Goal: Task Accomplishment & Management: Use online tool/utility

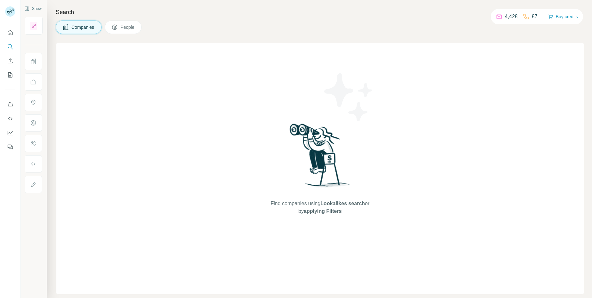
click at [12, 62] on icon "Enrich CSV" at bounding box center [10, 61] width 6 height 6
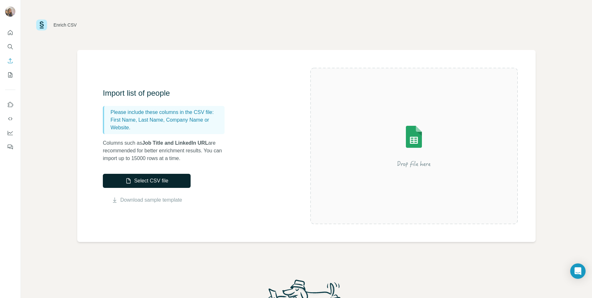
click at [139, 184] on button "Select CSV file" at bounding box center [147, 181] width 88 height 14
click at [152, 201] on link "Download sample template" at bounding box center [152, 200] width 62 height 8
click at [451, 12] on div "Enrich CSV" at bounding box center [307, 25] width 572 height 50
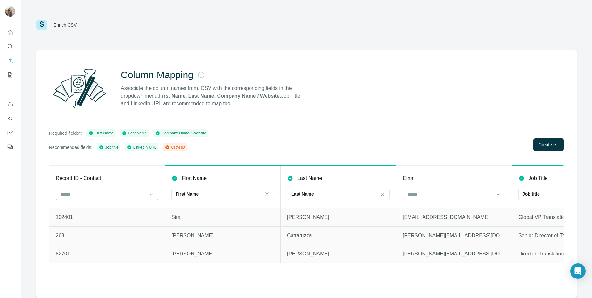
click at [97, 196] on input at bounding box center [103, 194] width 87 height 7
click at [94, 211] on div "CRM ID" at bounding box center [107, 209] width 92 height 6
click at [117, 195] on div "CRM ID" at bounding box center [103, 194] width 87 height 6
click at [150, 194] on icon at bounding box center [151, 194] width 6 height 6
click at [451, 115] on div "Column Mapping Associate the column names from. CSV with the corresponding fiel…" at bounding box center [306, 174] width 541 height 248
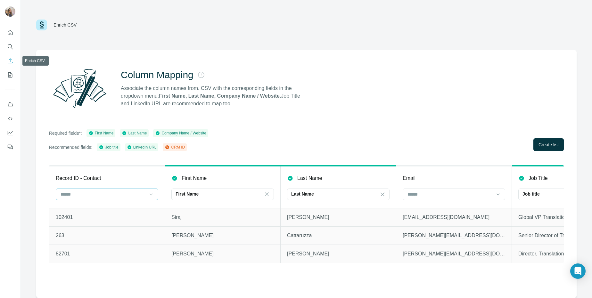
click at [9, 57] on button "Enrich CSV" at bounding box center [10, 61] width 10 height 12
click at [10, 60] on icon "Enrich CSV" at bounding box center [10, 61] width 6 height 6
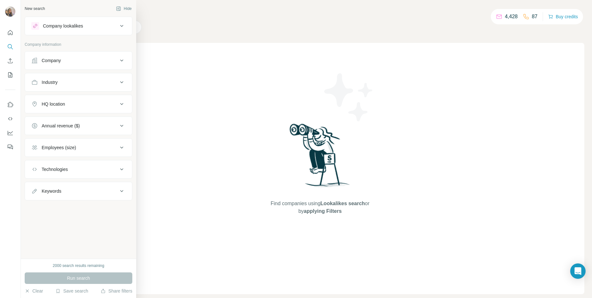
click at [39, 42] on div "Company lookalikes Company information Company Industry HQ location Annual reve…" at bounding box center [79, 109] width 108 height 184
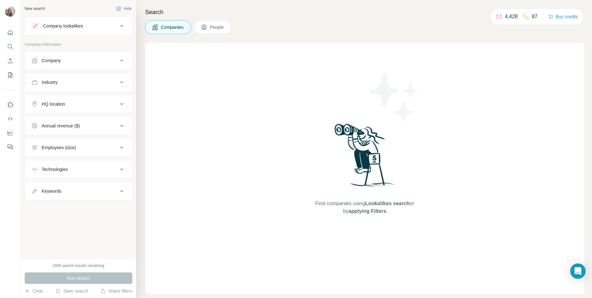
click at [258, 86] on div "Find companies using Lookalikes search or by applying Filters" at bounding box center [364, 169] width 439 height 252
click at [6, 57] on button "Enrich CSV" at bounding box center [10, 61] width 10 height 12
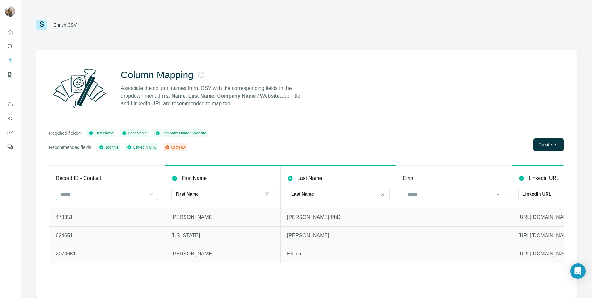
click at [127, 193] on input at bounding box center [103, 194] width 87 height 7
click at [115, 207] on div "CRM ID" at bounding box center [107, 209] width 92 height 6
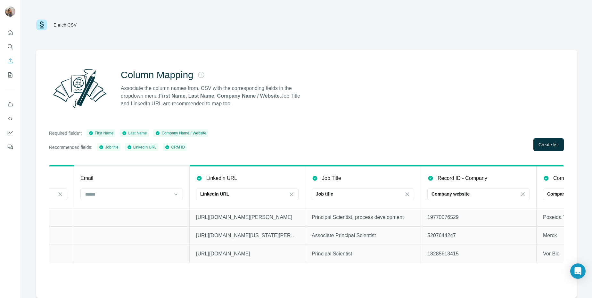
scroll to position [0, 346]
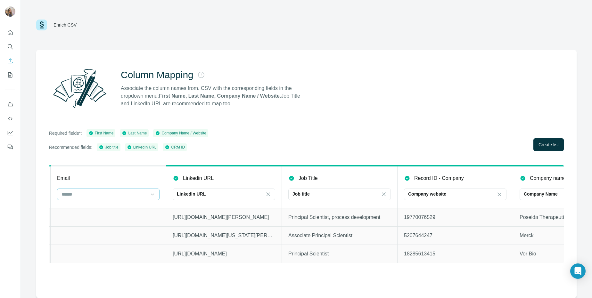
click at [113, 195] on input at bounding box center [104, 194] width 87 height 7
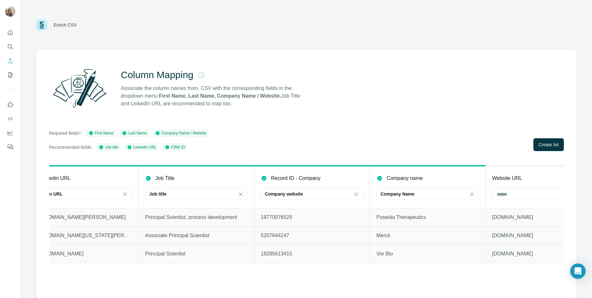
scroll to position [0, 527]
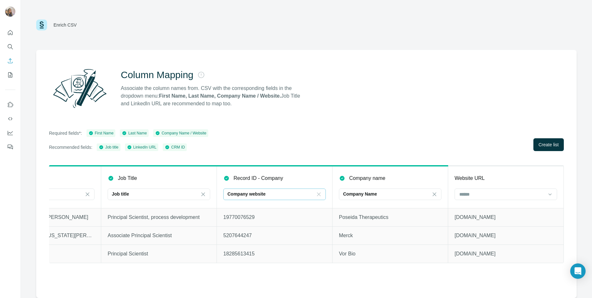
click at [320, 195] on icon at bounding box center [319, 194] width 6 height 6
click at [508, 198] on div at bounding box center [502, 194] width 87 height 11
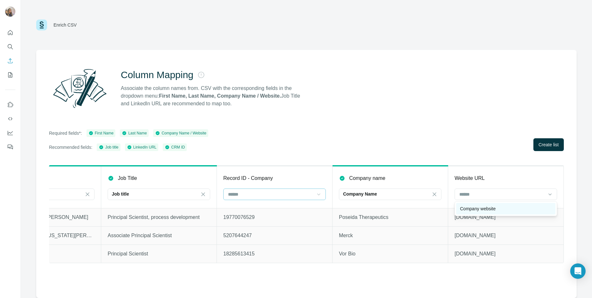
click at [509, 207] on div "Company website" at bounding box center [506, 209] width 92 height 6
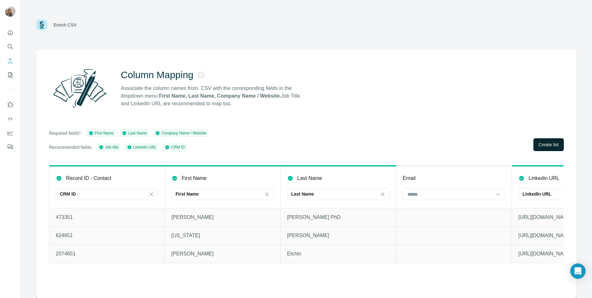
click at [547, 143] on span "Create list" at bounding box center [549, 145] width 20 height 6
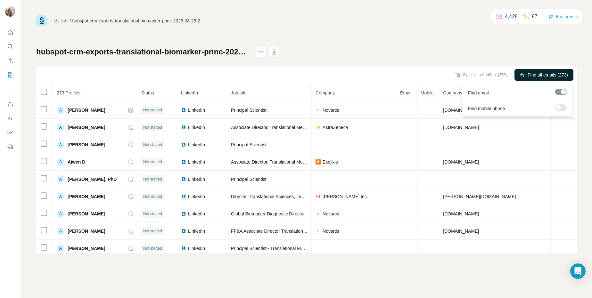
click at [537, 77] on span "Find all emails (273)" at bounding box center [548, 75] width 40 height 6
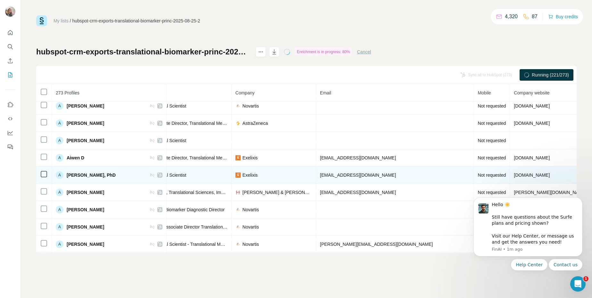
scroll to position [4, 0]
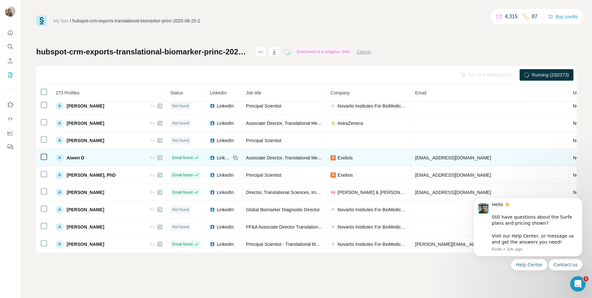
click at [160, 156] on icon at bounding box center [160, 157] width 4 height 5
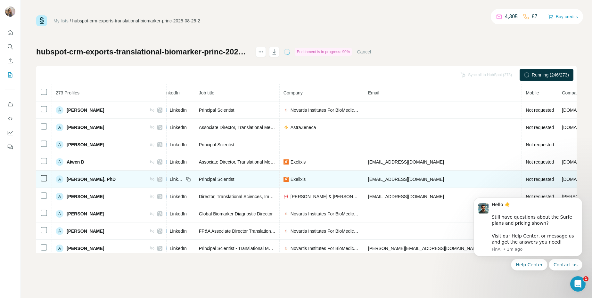
scroll to position [0, 137]
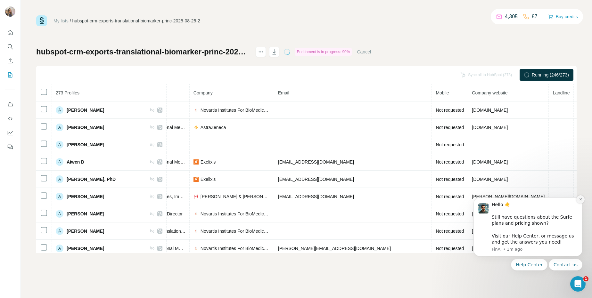
click at [580, 199] on icon "Dismiss notification" at bounding box center [581, 199] width 2 height 2
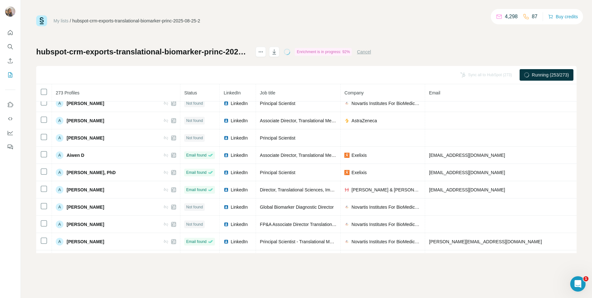
scroll to position [8, 0]
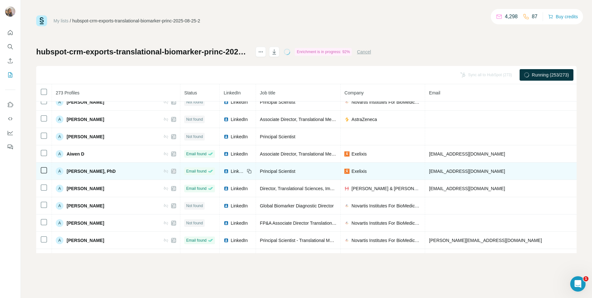
click at [172, 171] on icon at bounding box center [174, 171] width 4 height 5
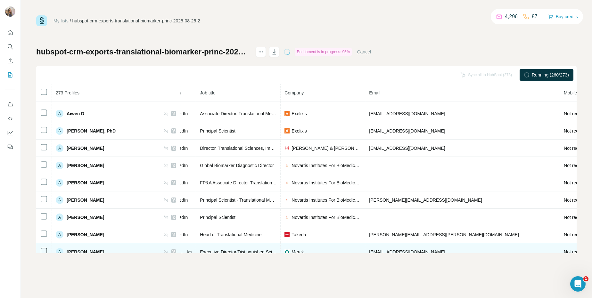
scroll to position [48, 61]
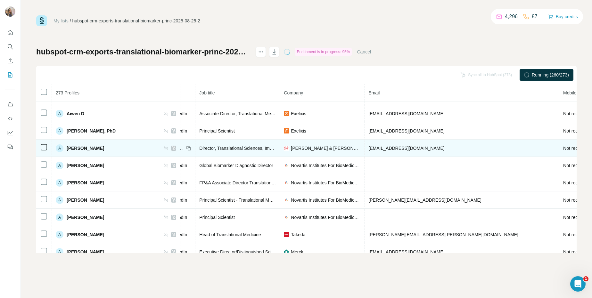
click at [303, 147] on span "[PERSON_NAME] & [PERSON_NAME] Innovative Medicine" at bounding box center [326, 148] width 70 height 6
click at [172, 148] on icon at bounding box center [174, 148] width 4 height 5
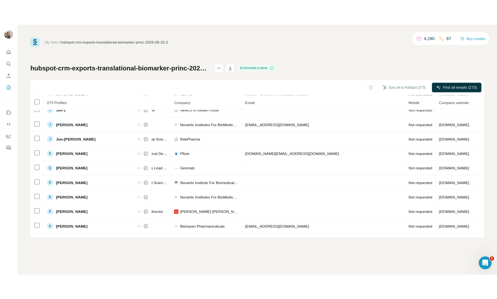
scroll to position [2448, 137]
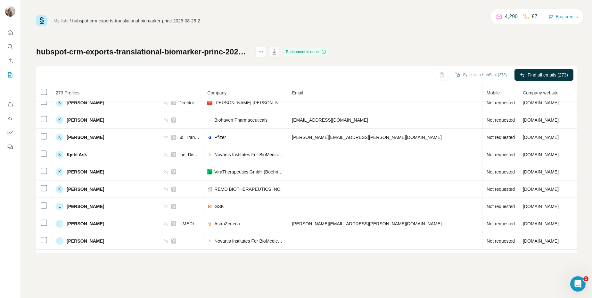
click at [276, 54] on icon "button" at bounding box center [275, 51] width 4 height 5
